Goal: Find specific page/section: Find specific page/section

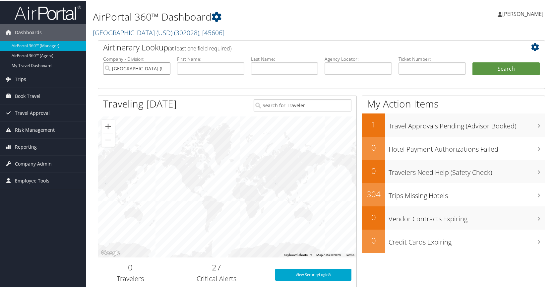
click at [163, 67] on input "[GEOGRAPHIC_DATA] (USD)" at bounding box center [136, 68] width 67 height 12
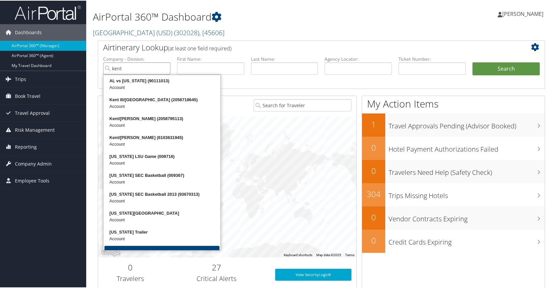
type input "kent"
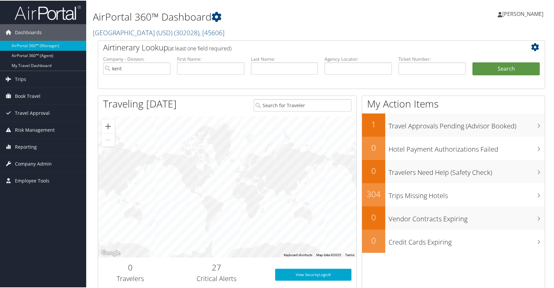
click at [212, 55] on label "First Name:" at bounding box center [210, 58] width 67 height 7
click at [508, 64] on button "Search" at bounding box center [505, 68] width 67 height 13
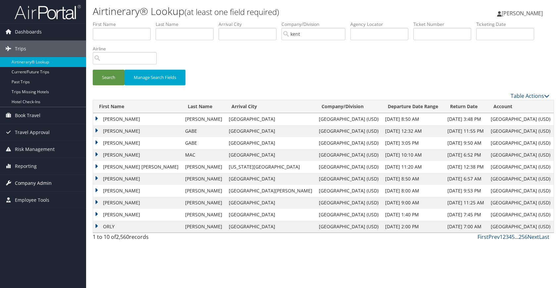
click at [37, 184] on span "Company Admin" at bounding box center [33, 183] width 37 height 17
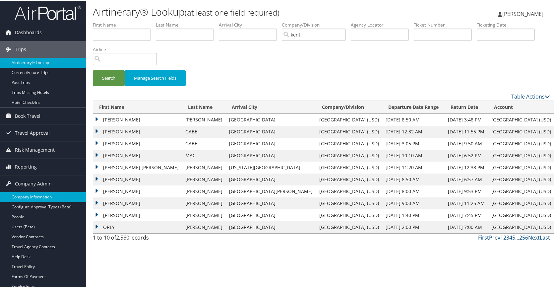
click at [33, 195] on link "Company Information" at bounding box center [43, 196] width 86 height 10
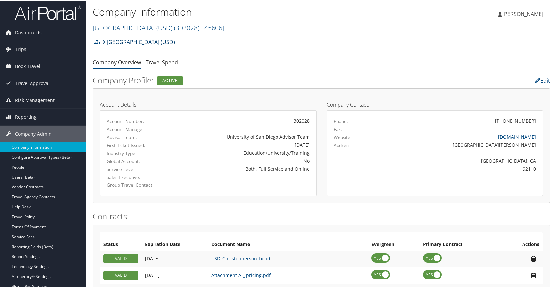
click at [150, 42] on link "[GEOGRAPHIC_DATA] (USD)" at bounding box center [138, 41] width 73 height 13
click at [177, 27] on link "[GEOGRAPHIC_DATA] (USD) ( 302028 ) , [ 45606 ]" at bounding box center [159, 27] width 132 height 9
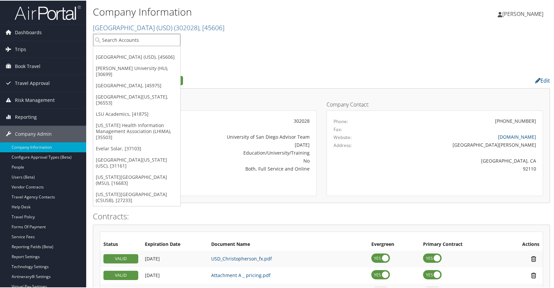
click at [153, 39] on input "search" at bounding box center [136, 39] width 87 height 12
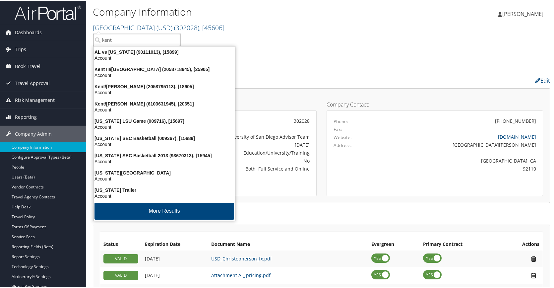
type input "kent"
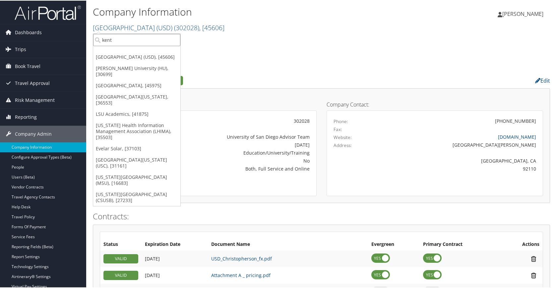
click at [124, 39] on input "kent" at bounding box center [136, 39] width 87 height 12
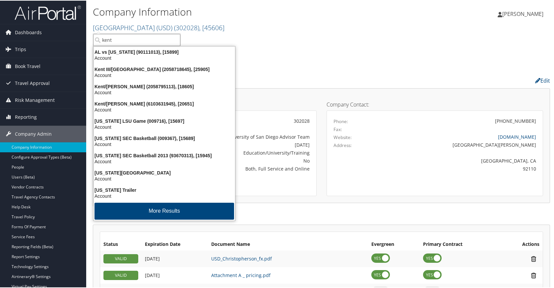
type input "kent"
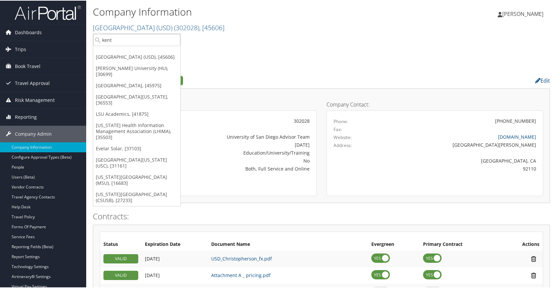
click at [241, 29] on h2 "University of San Diego (USD) ( 302028 ) , [ 45606 ]" at bounding box center [245, 26] width 305 height 11
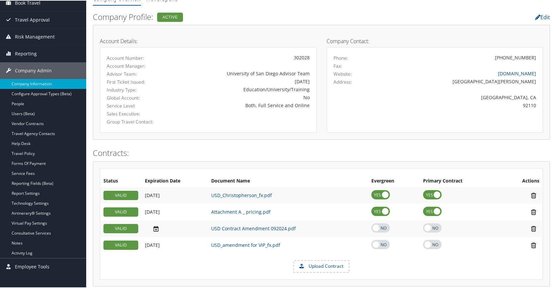
scroll to position [66, 0]
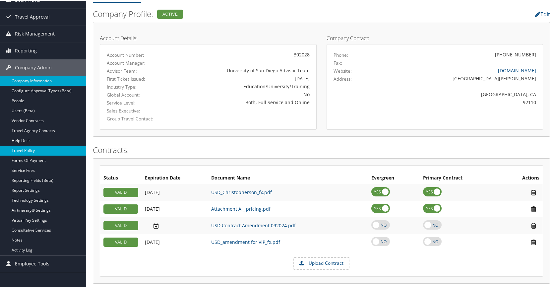
click at [31, 150] on link "Travel Policy" at bounding box center [43, 150] width 86 height 10
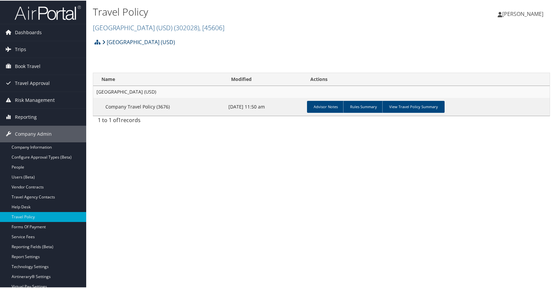
click at [149, 39] on link "[GEOGRAPHIC_DATA] (USD)" at bounding box center [138, 41] width 73 height 13
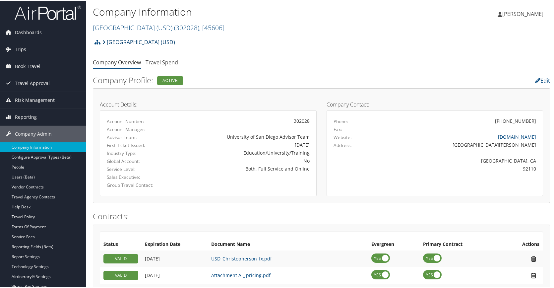
click at [135, 40] on link "[GEOGRAPHIC_DATA] (USD)" at bounding box center [138, 41] width 73 height 13
click at [163, 30] on link "[GEOGRAPHIC_DATA] (USD) ( 302028 ) , [ 45606 ]" at bounding box center [159, 27] width 132 height 9
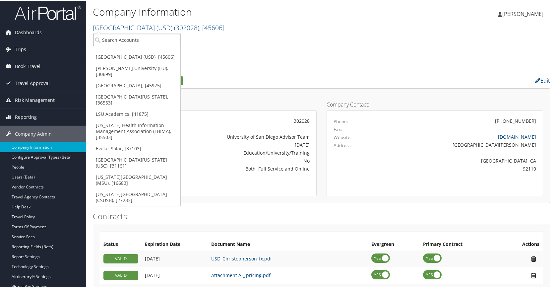
click at [126, 43] on input "search" at bounding box center [136, 39] width 87 height 12
drag, startPoint x: 137, startPoint y: 41, endPoint x: 55, endPoint y: 44, distance: 82.2
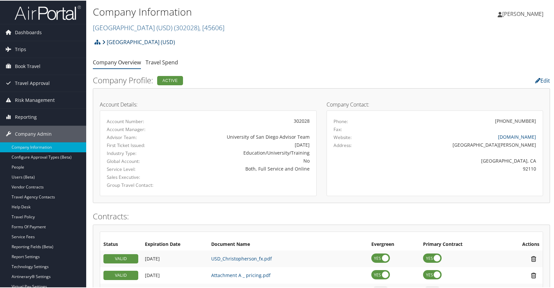
click at [107, 42] on link "[GEOGRAPHIC_DATA] (USD)" at bounding box center [138, 41] width 73 height 13
click at [141, 28] on link "[GEOGRAPHIC_DATA] (USD) ( 302028 ) , [ 45606 ]" at bounding box center [159, 27] width 132 height 9
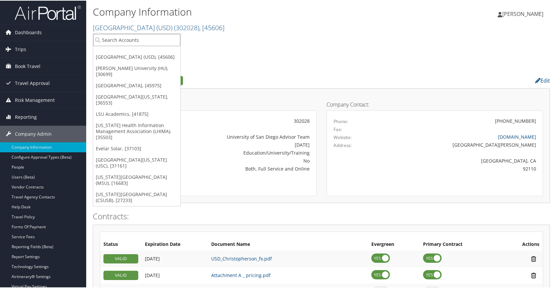
click at [156, 44] on input "search" at bounding box center [136, 39] width 87 height 12
type input "kent state"
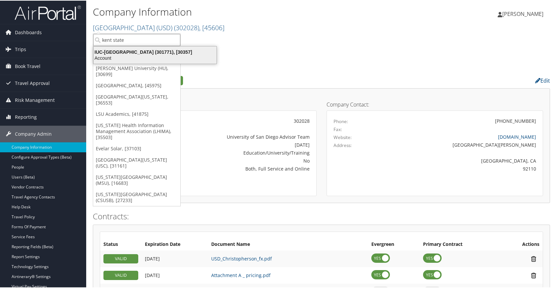
click at [155, 49] on div "IUC-Kent State University (301771), [30357]" at bounding box center [154, 51] width 131 height 6
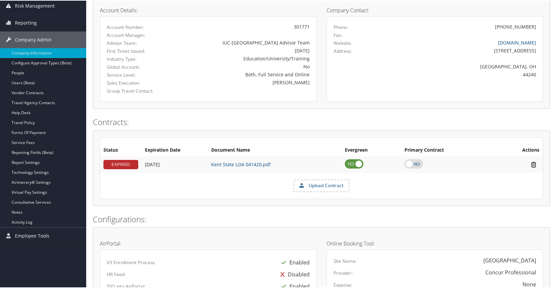
scroll to position [133, 0]
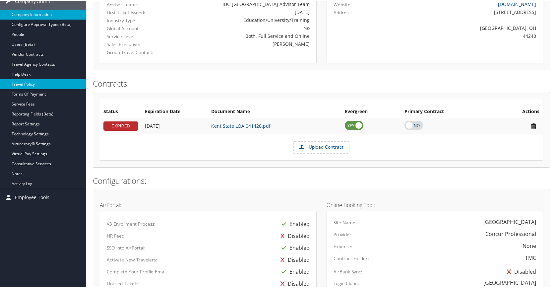
click at [36, 84] on link "Travel Policy" at bounding box center [43, 84] width 86 height 10
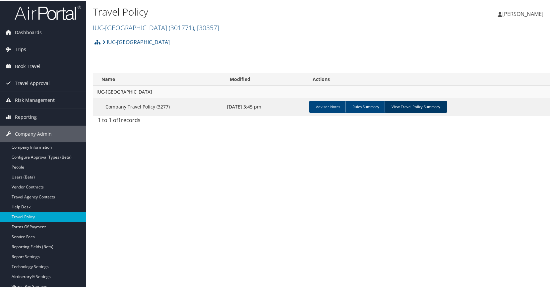
click at [409, 104] on link "View Travel Policy Summary" at bounding box center [415, 106] width 62 height 12
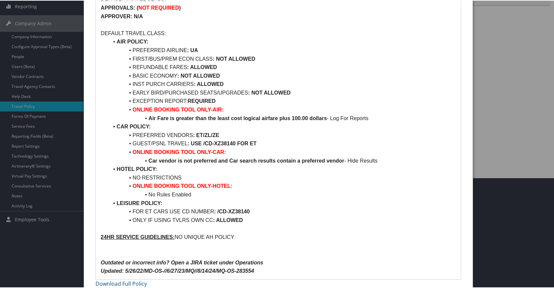
scroll to position [116, 0]
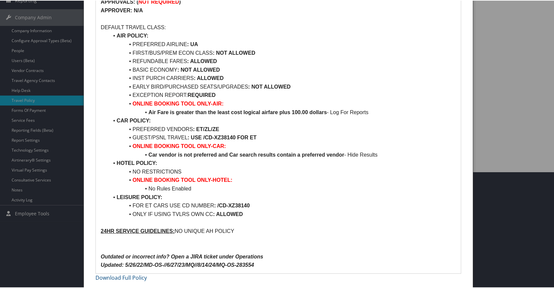
click at [43, 263] on div at bounding box center [278, 144] width 556 height 288
